Goal: Task Accomplishment & Management: Manage account settings

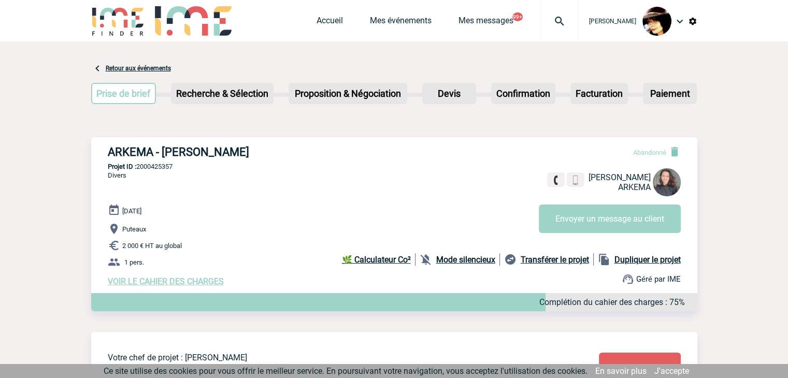
click at [553, 20] on img at bounding box center [559, 21] width 37 height 12
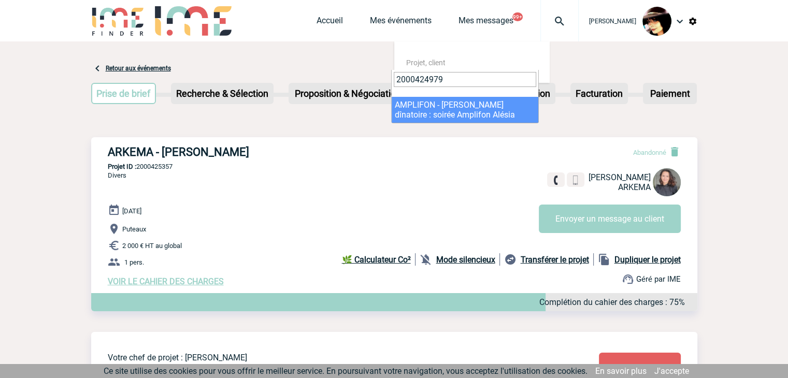
type input "2000424979"
select select "24480"
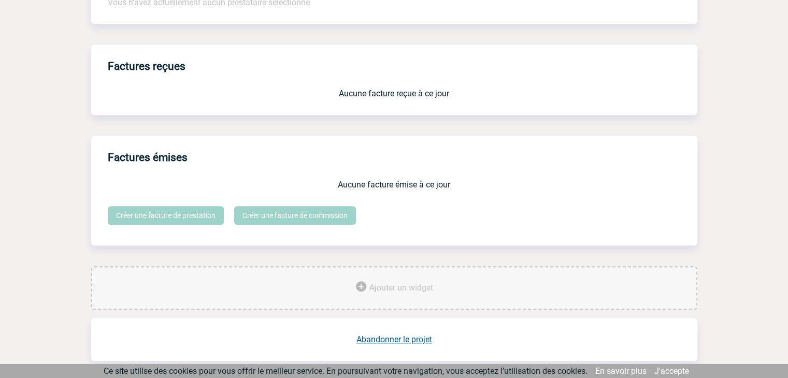
scroll to position [857, 0]
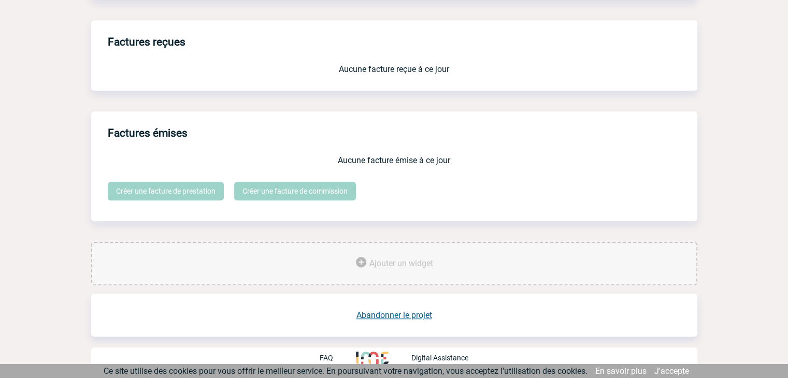
click at [404, 317] on link "Abandonner le projet" at bounding box center [395, 315] width 76 height 10
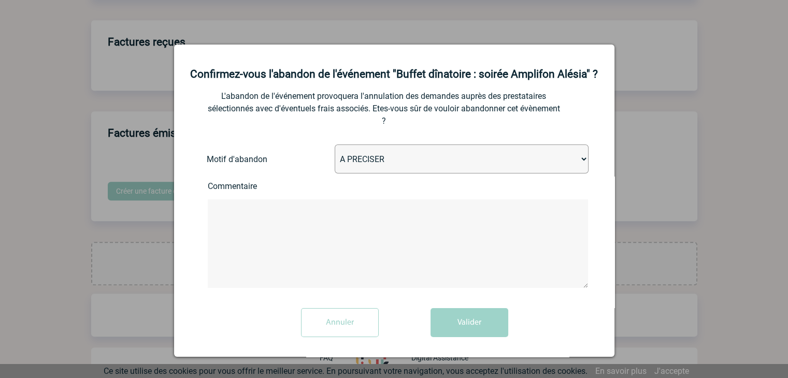
click at [389, 174] on select "A PRECISER Projet annulé Projet reporté Evénement organisé en interne A fait ap…" at bounding box center [462, 159] width 254 height 29
select select "ABANDON_PROJET_02"
click at [335, 159] on select "A PRECISER Projet annulé Projet reporté Evénement organisé en interne A fait ap…" at bounding box center [462, 159] width 254 height 29
click at [475, 330] on button "Valider" at bounding box center [470, 322] width 78 height 29
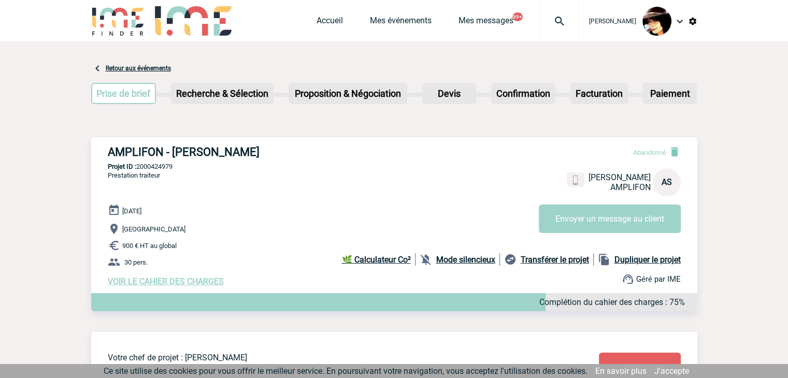
drag, startPoint x: 556, startPoint y: 23, endPoint x: 554, endPoint y: 33, distance: 10.0
click at [556, 23] on img at bounding box center [559, 21] width 37 height 12
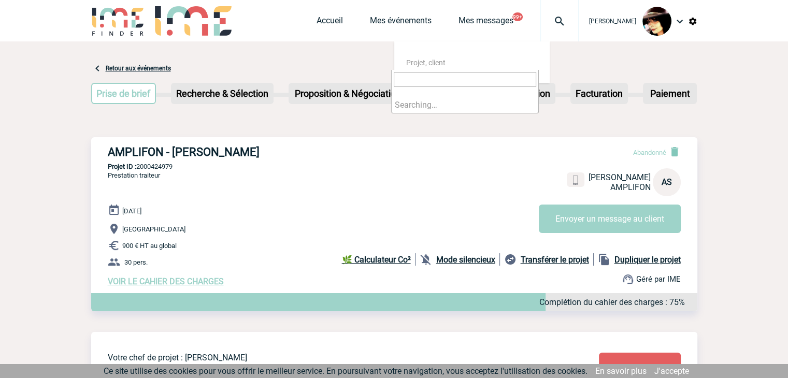
click at [471, 79] on input "search" at bounding box center [465, 79] width 143 height 15
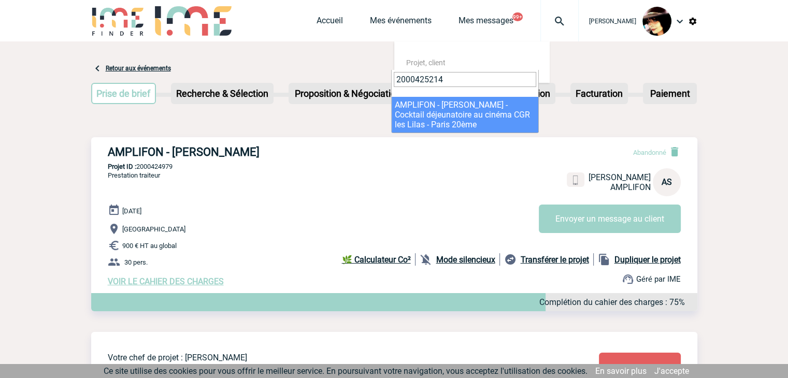
type input "2000425214"
select select "24715"
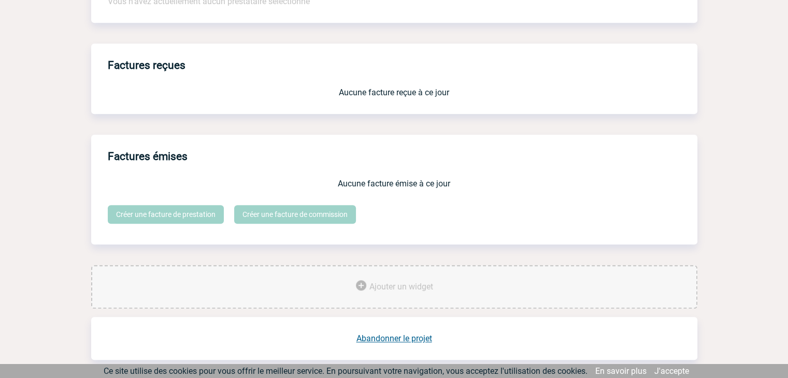
scroll to position [857, 0]
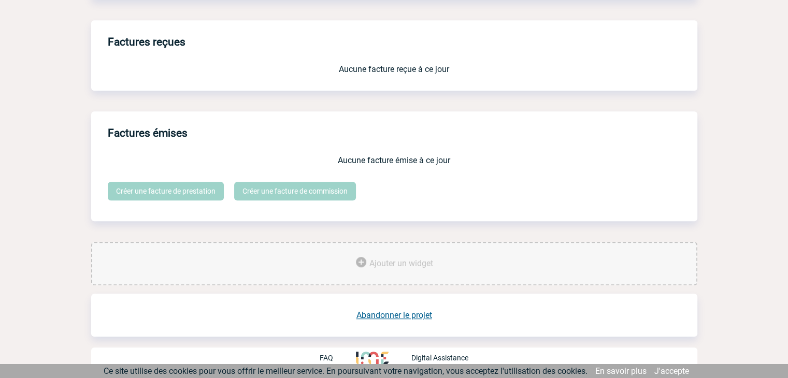
click at [392, 312] on link "Abandonner le projet" at bounding box center [395, 315] width 76 height 10
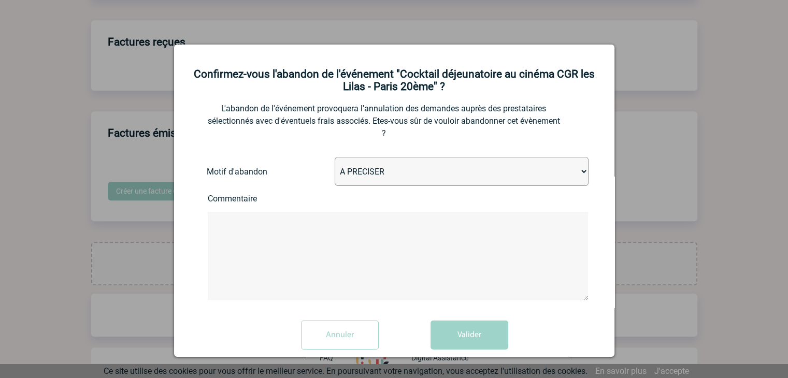
click at [361, 180] on select "A PRECISER Projet annulé Projet reporté Evénement organisé en interne A fait ap…" at bounding box center [462, 171] width 254 height 29
select select "ABANDON_PROJET_02"
click at [335, 159] on select "A PRECISER Projet annulé Projet reporté Evénement organisé en interne A fait ap…" at bounding box center [462, 171] width 254 height 29
click at [458, 330] on button "Valider" at bounding box center [470, 335] width 78 height 29
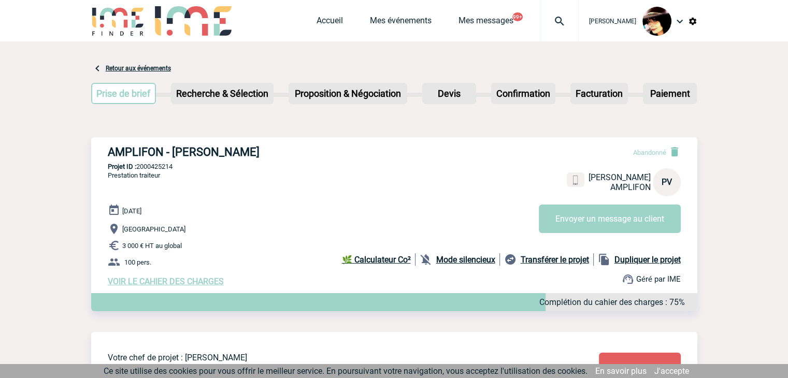
click at [547, 21] on img at bounding box center [559, 21] width 37 height 12
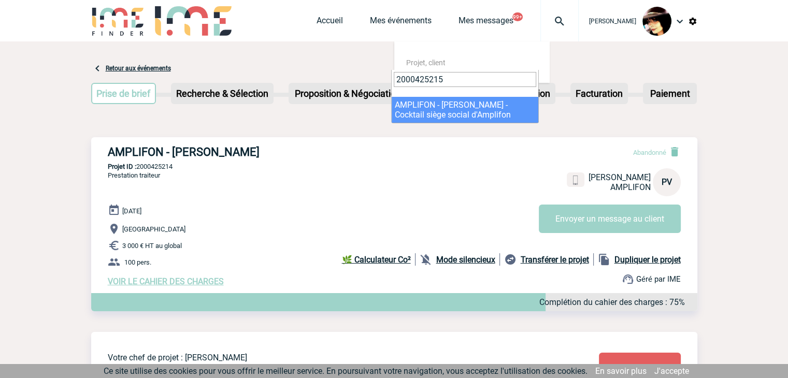
type input "2000425215"
select select "24716"
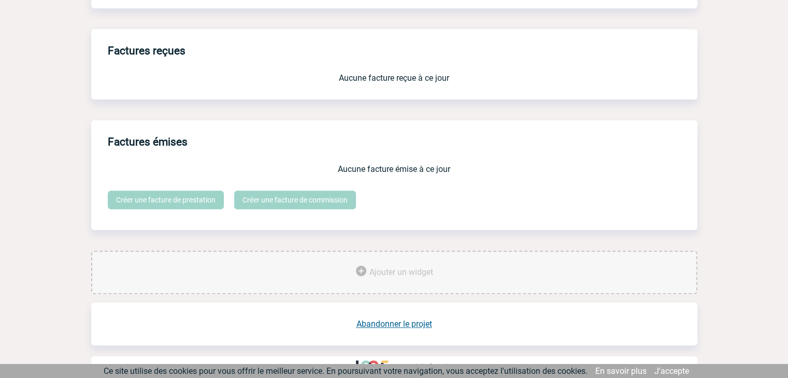
scroll to position [857, 0]
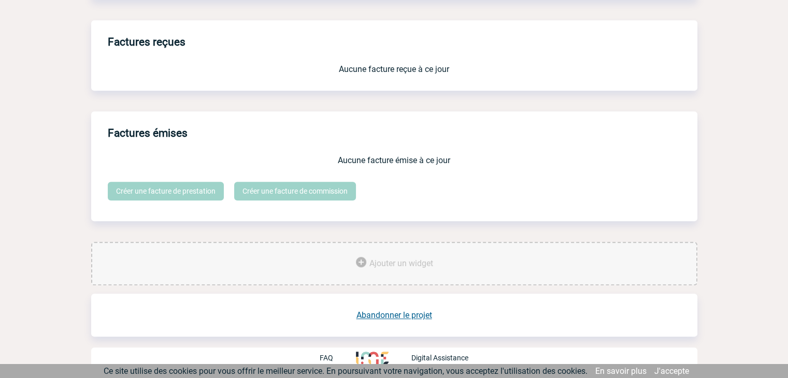
click at [398, 316] on link "Abandonner le projet" at bounding box center [395, 315] width 76 height 10
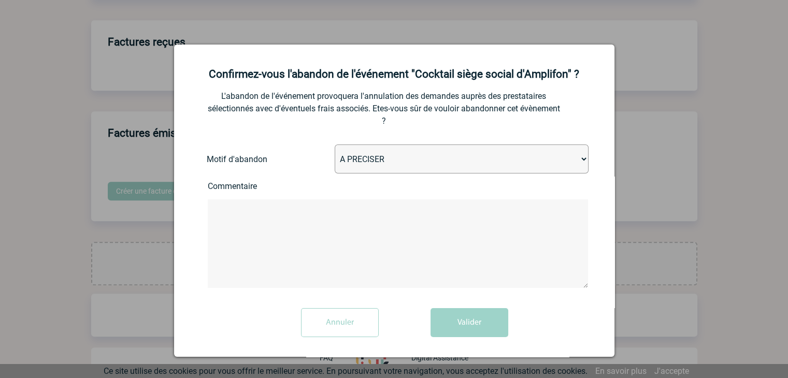
drag, startPoint x: 344, startPoint y: 161, endPoint x: 348, endPoint y: 166, distance: 7.0
click at [344, 161] on select "A PRECISER Projet annulé Projet reporté Evénement organisé en interne A fait ap…" at bounding box center [462, 159] width 254 height 29
select select "ABANDON_PROJET_02"
click at [335, 146] on select "A PRECISER Projet annulé Projet reporté Evénement organisé en interne A fait ap…" at bounding box center [462, 159] width 254 height 29
click at [454, 324] on button "Valider" at bounding box center [470, 322] width 78 height 29
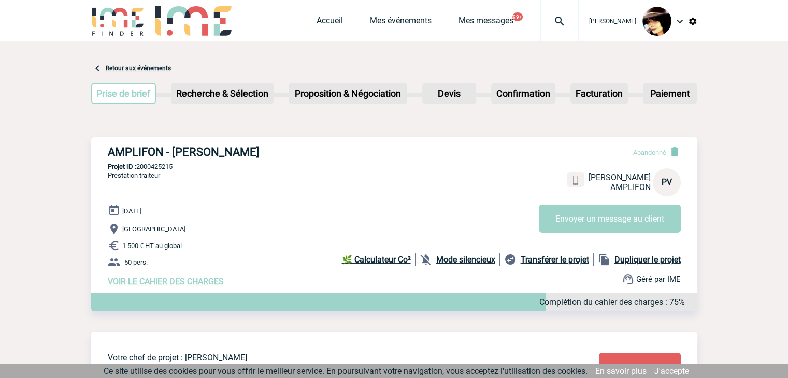
click at [550, 18] on img at bounding box center [559, 21] width 37 height 12
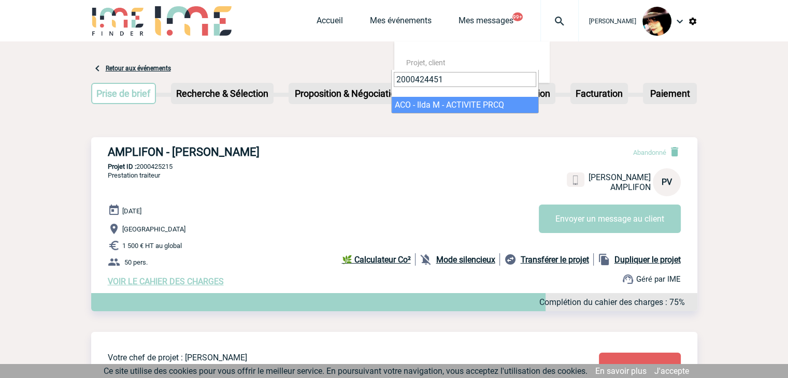
type input "2000424451"
select select "23952"
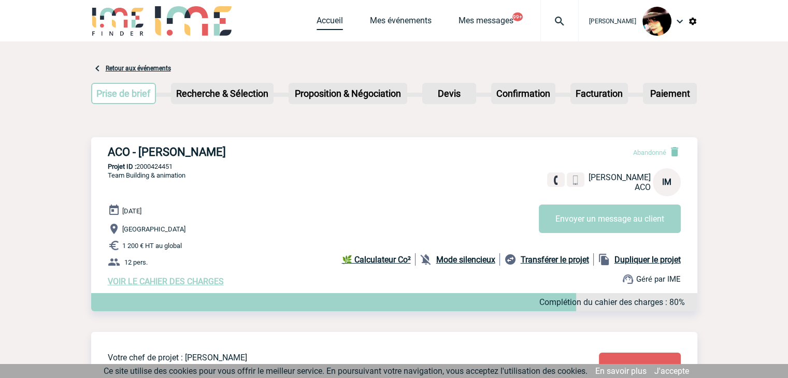
drag, startPoint x: 316, startPoint y: 21, endPoint x: 326, endPoint y: 20, distance: 9.9
click at [317, 21] on link "Accueil" at bounding box center [330, 23] width 26 height 15
